Goal: Find specific page/section: Find specific page/section

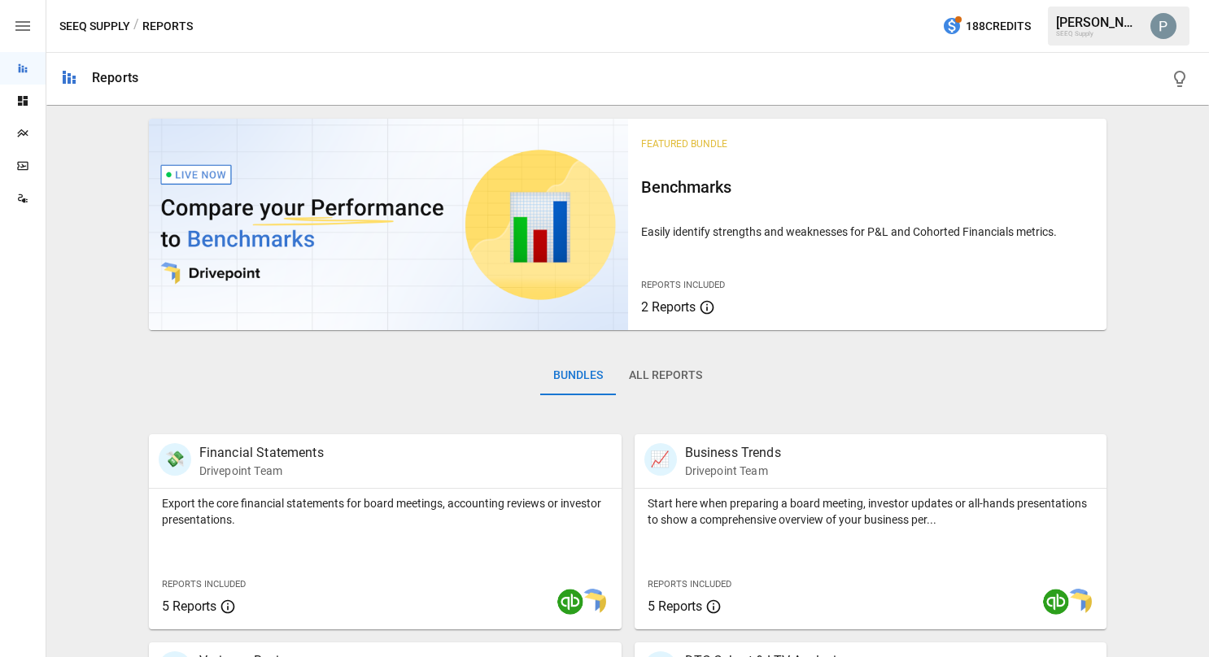
click at [28, 133] on icon "Plans" at bounding box center [22, 133] width 13 height 13
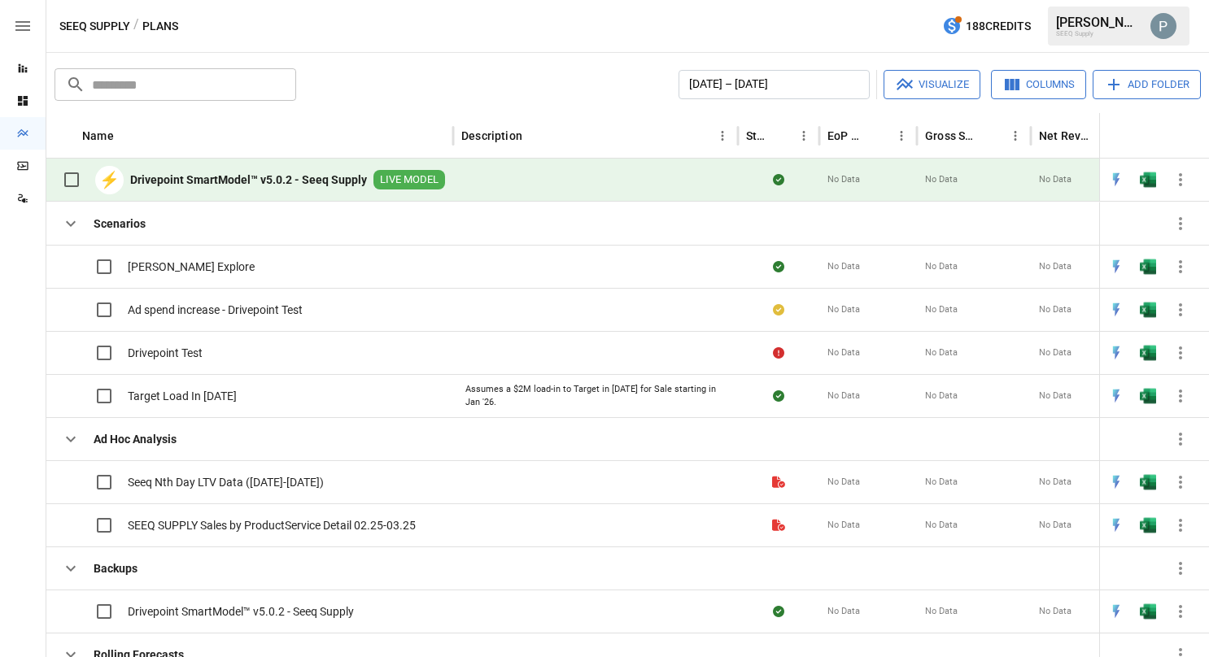
click at [199, 187] on b "Drivepoint SmartModel™ v5.0.2 - Seeq Supply" at bounding box center [248, 180] width 237 height 16
click at [280, 177] on b "Drivepoint SmartModel™ v5.0.2 - Seeq Supply" at bounding box center [248, 180] width 237 height 16
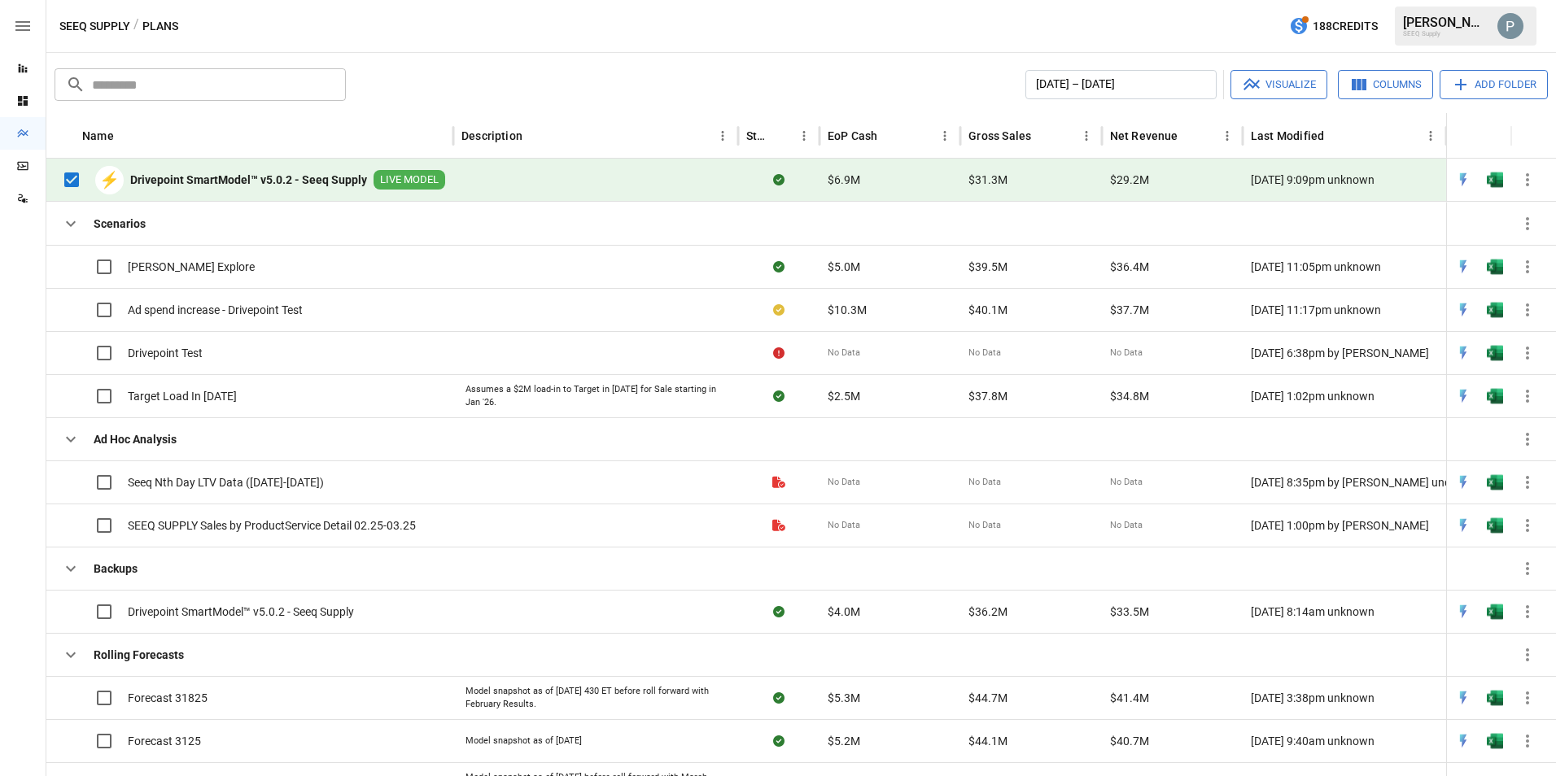
click at [344, 189] on div "⚡ Drivepoint SmartModel™ v5.0.2 - Seeq Supply LIVE MODEL" at bounding box center [250, 180] width 391 height 34
drag, startPoint x: 344, startPoint y: 189, endPoint x: 318, endPoint y: 176, distance: 29.1
click at [318, 176] on b "Drivepoint SmartModel™ v5.0.2 - Seeq Supply" at bounding box center [248, 180] width 237 height 16
